Goal: Information Seeking & Learning: Learn about a topic

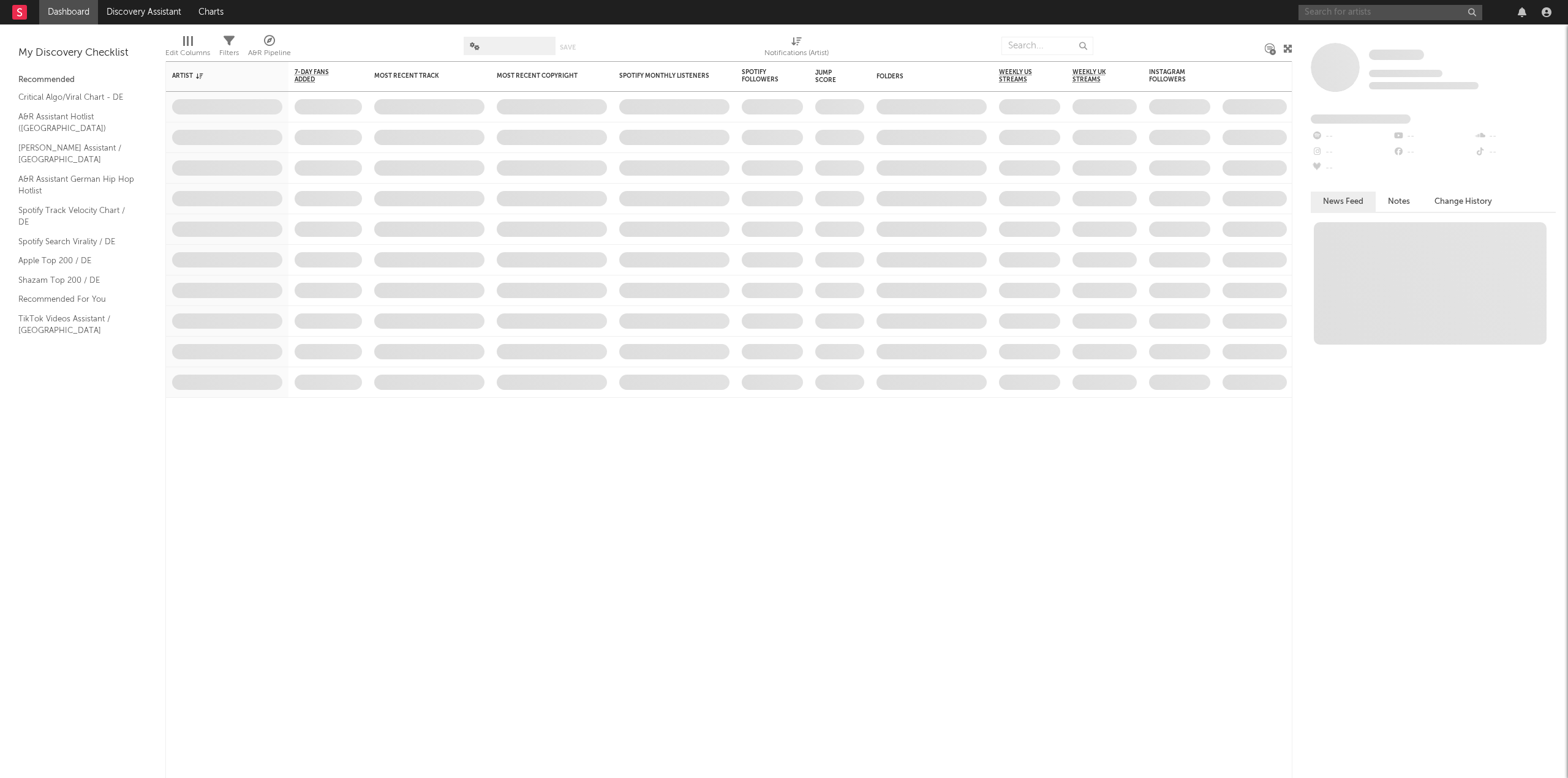
click at [1360, 10] on input "text" at bounding box center [1390, 12] width 184 height 15
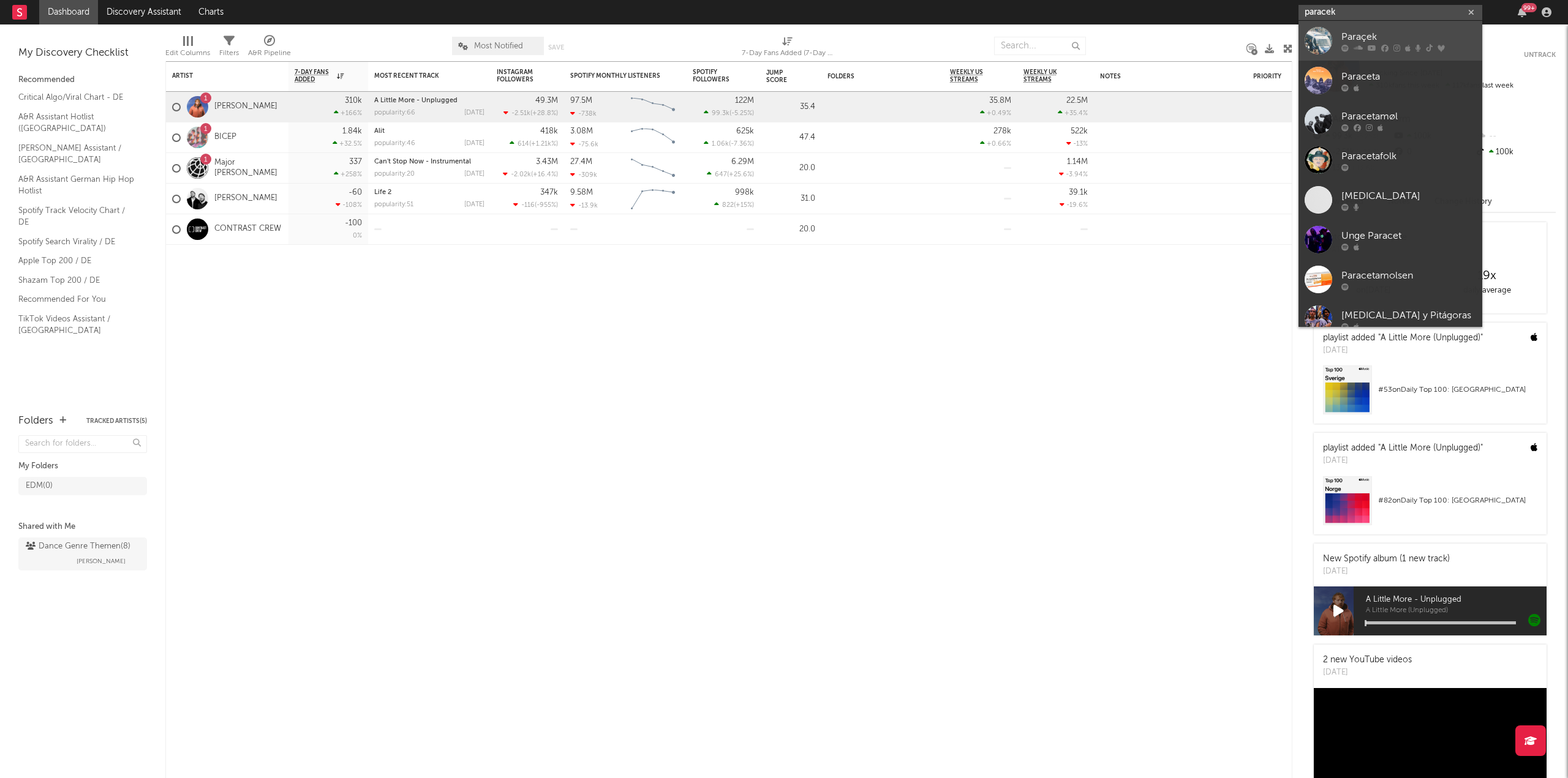
type input "paracek"
click at [1381, 35] on div "Paraçek" at bounding box center [1409, 37] width 135 height 15
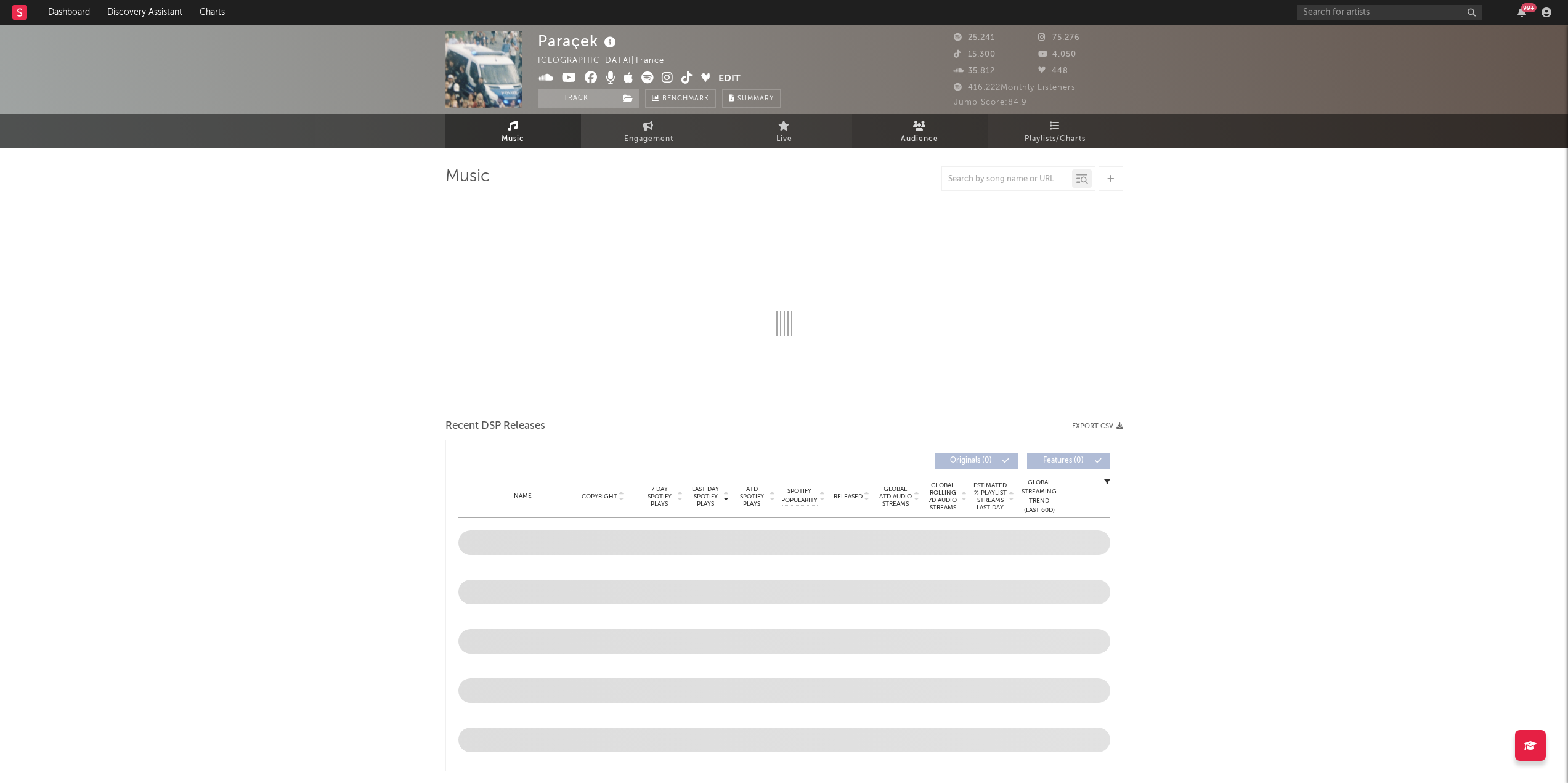
click at [927, 127] on link "Audience" at bounding box center [920, 130] width 136 height 34
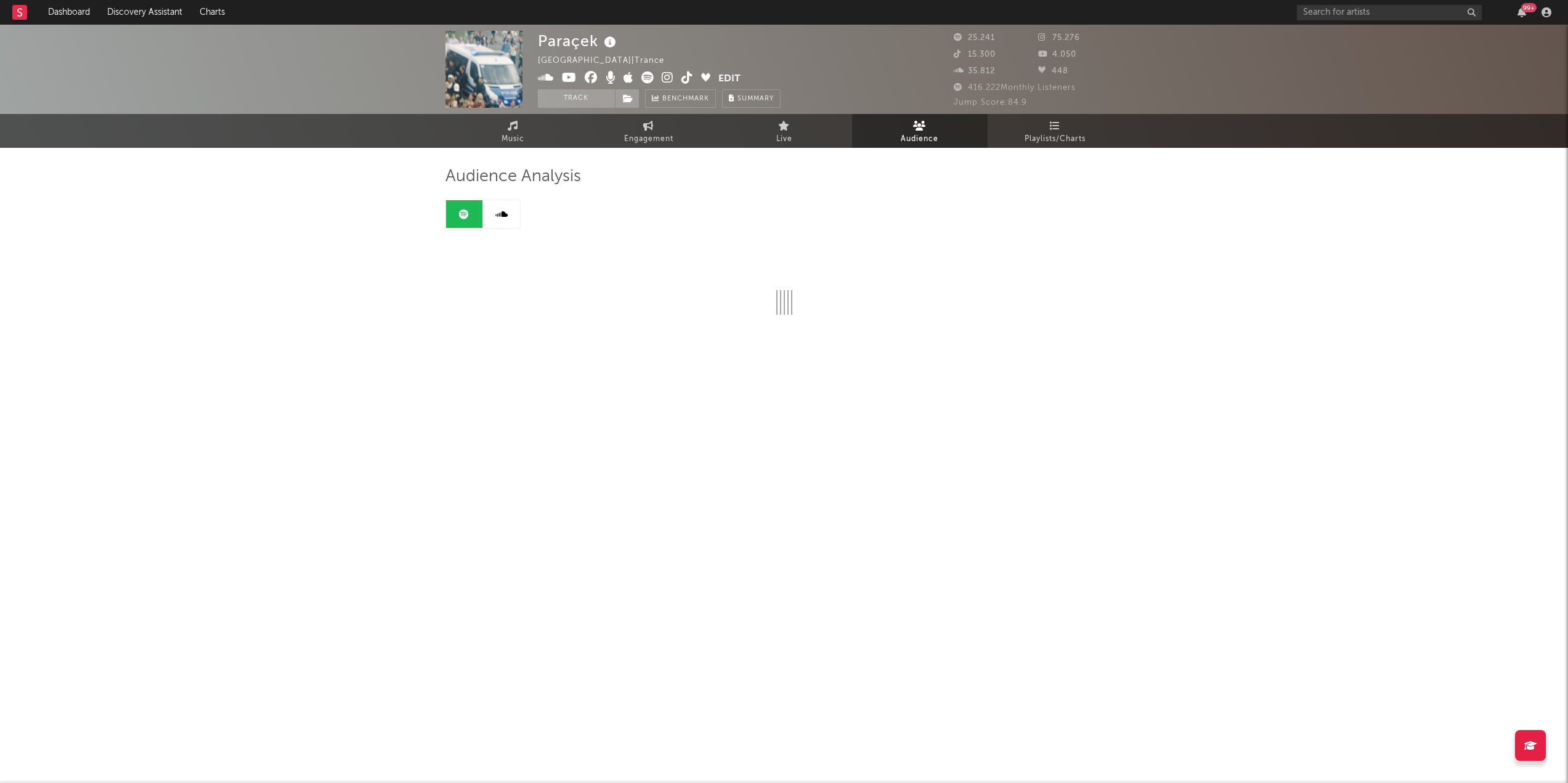
click at [926, 127] on icon at bounding box center [919, 125] width 13 height 10
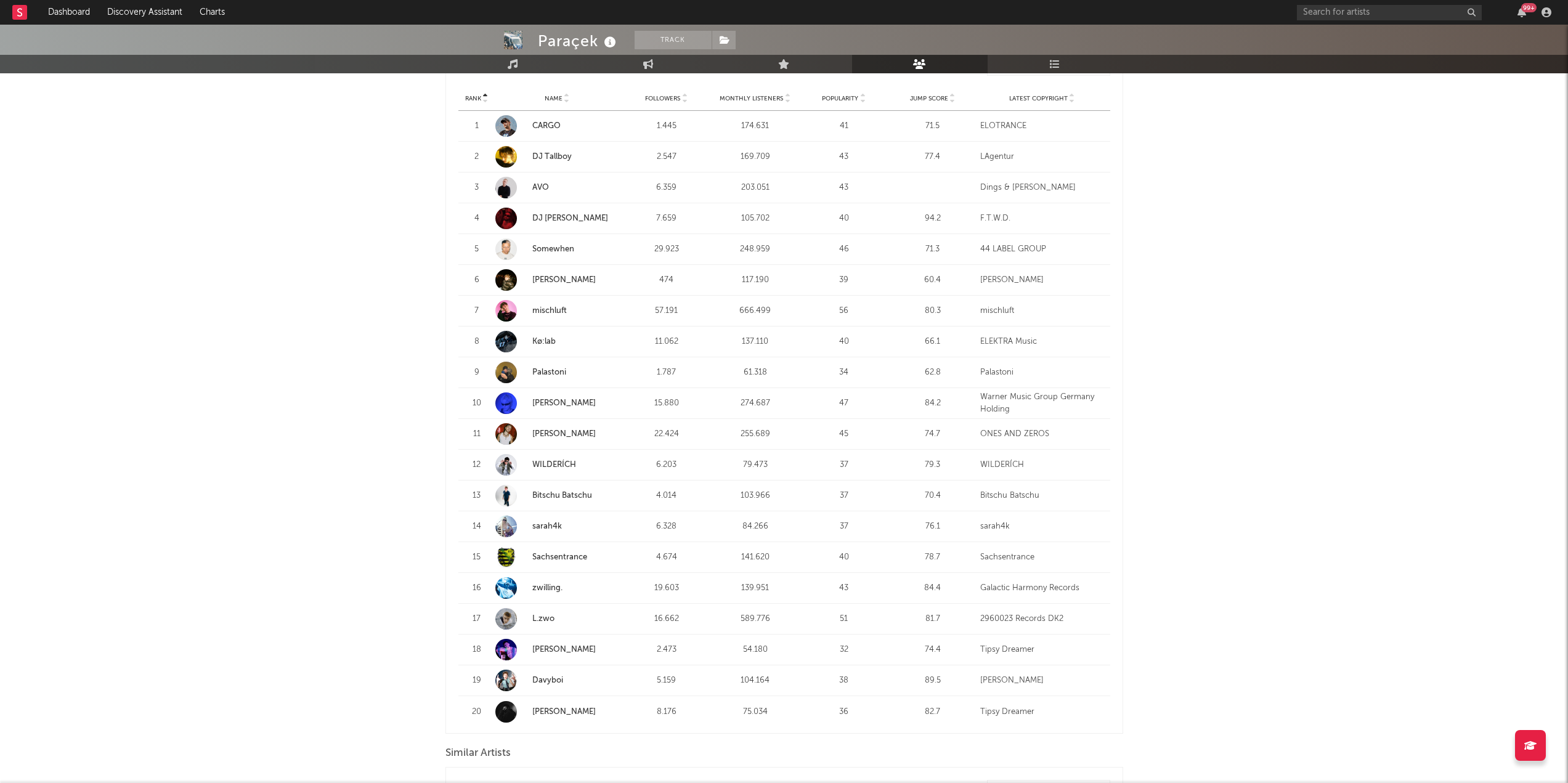
scroll to position [496, 0]
